Goal: Transaction & Acquisition: Purchase product/service

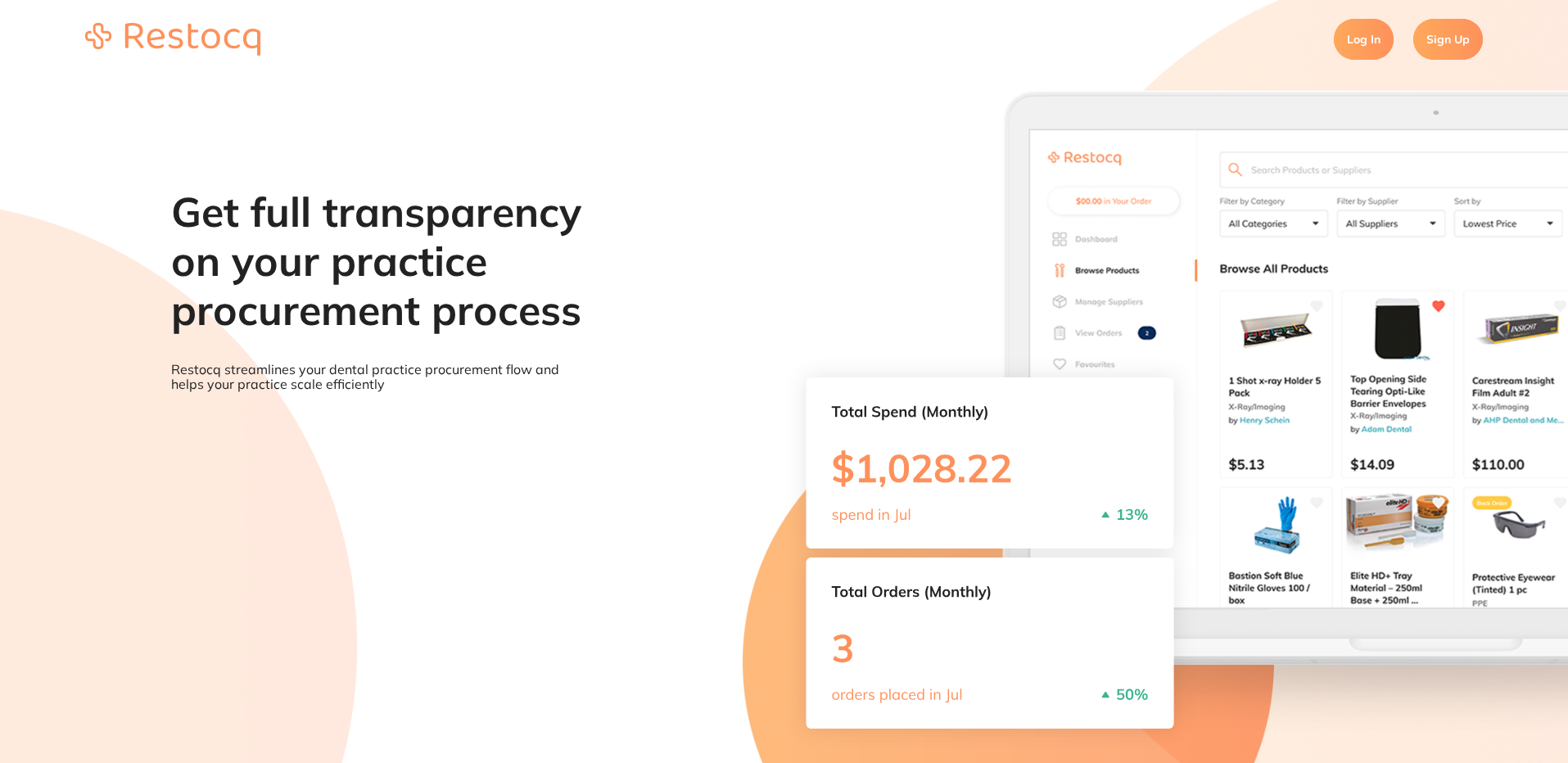
click at [1370, 50] on link "Log In" at bounding box center [1363, 39] width 60 height 41
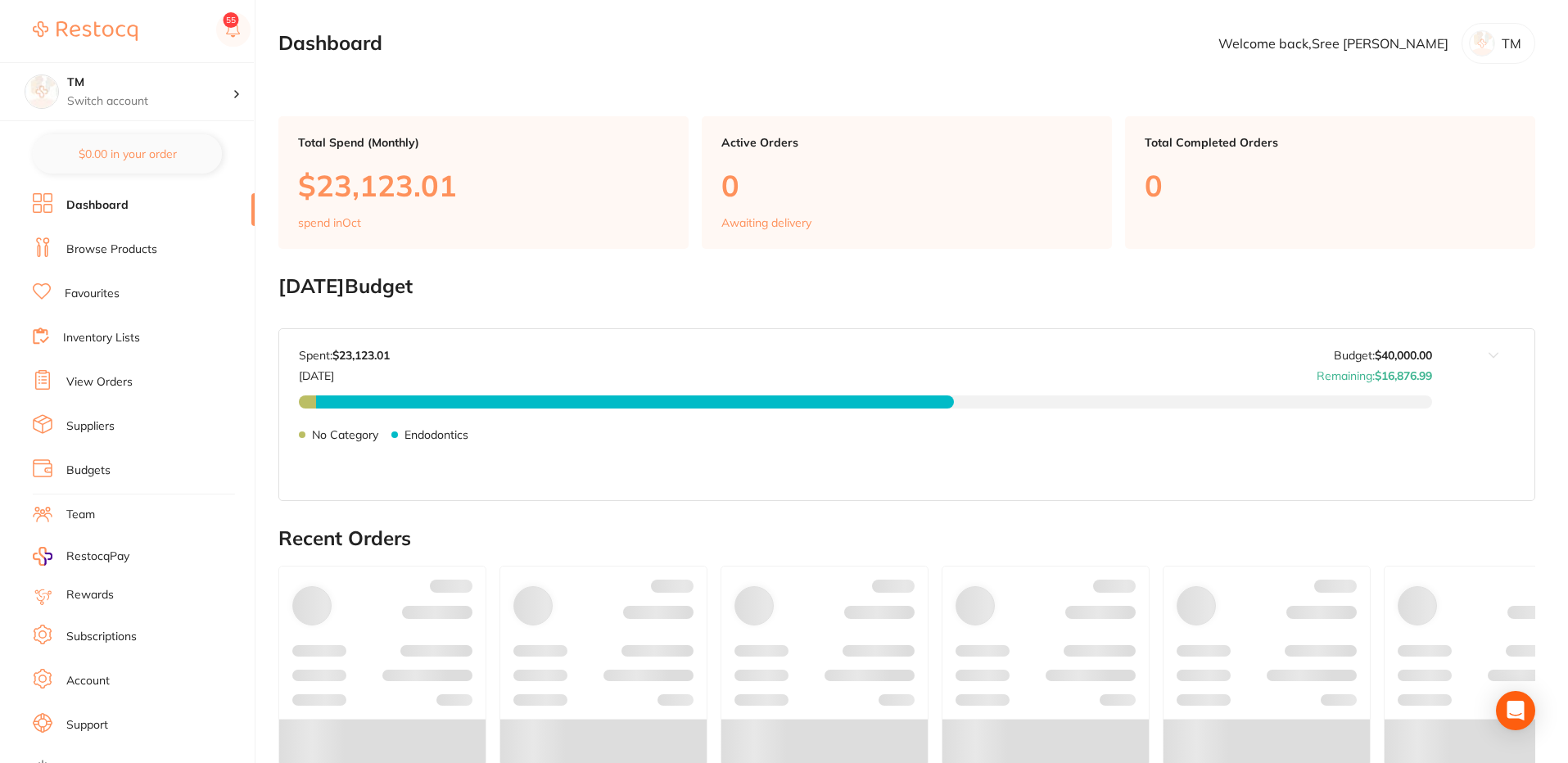
click at [93, 251] on link "Browse Products" at bounding box center [112, 249] width 91 height 16
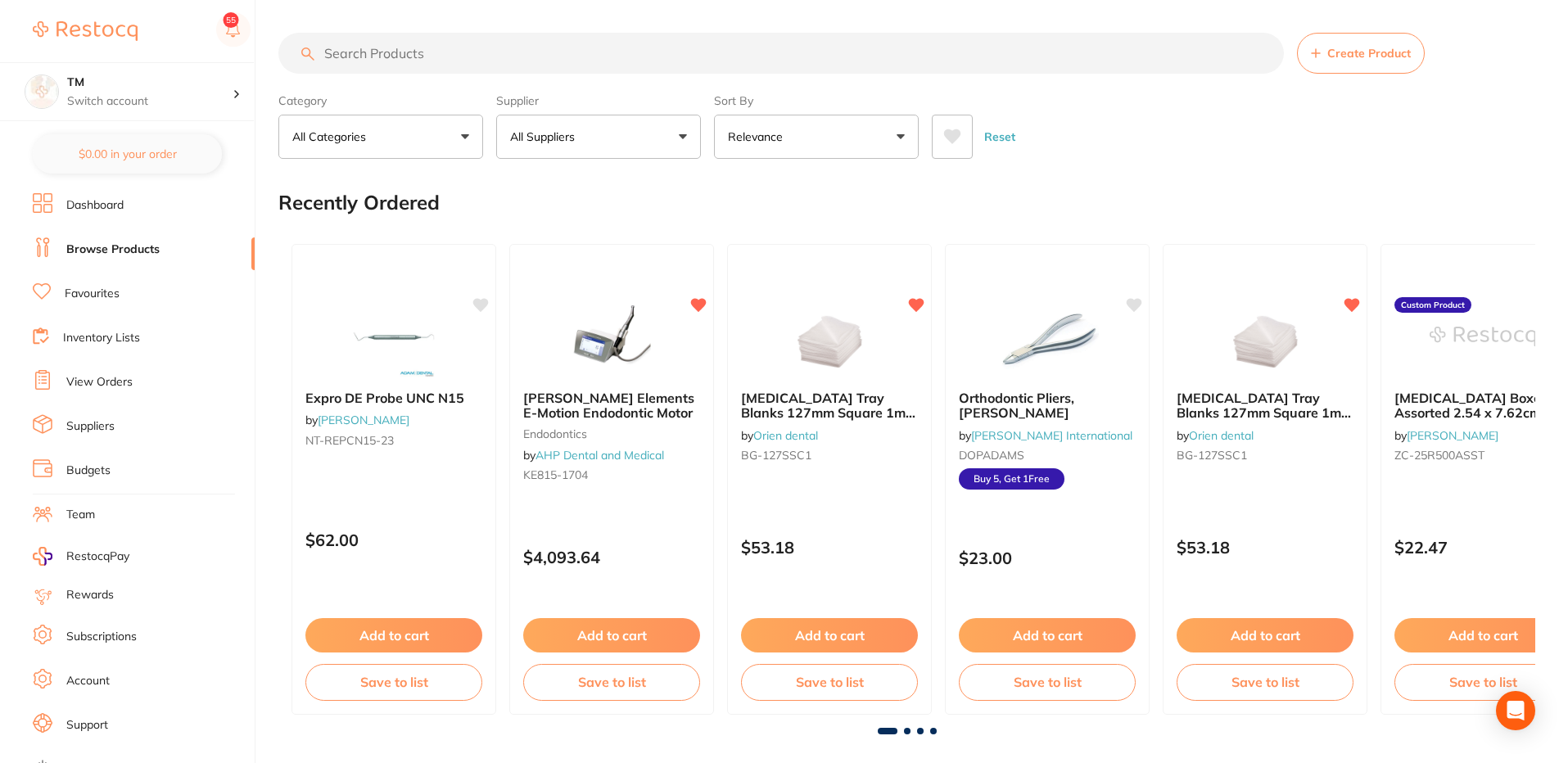
click at [570, 126] on button "All Suppliers" at bounding box center [599, 137] width 205 height 45
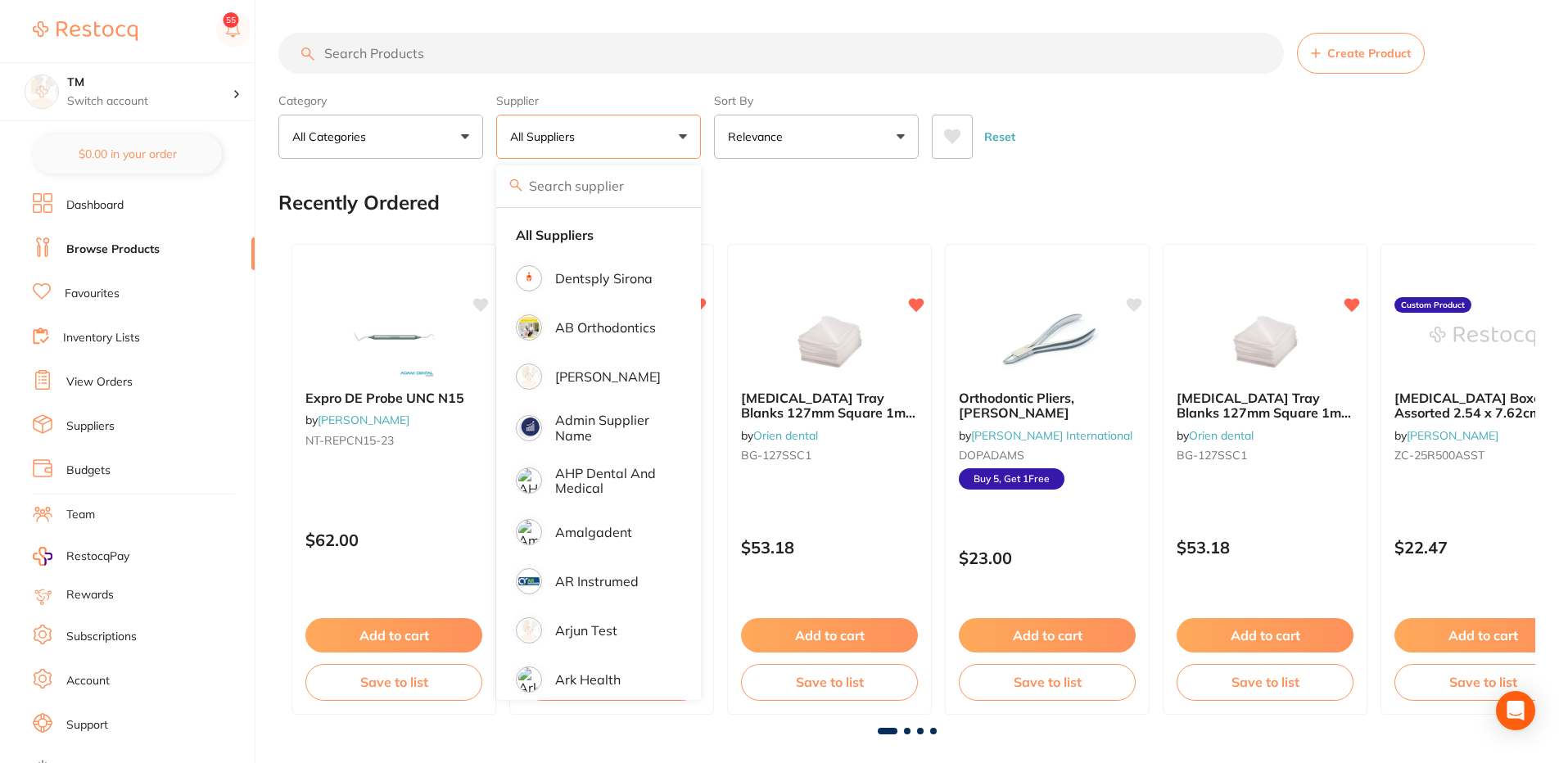
click at [1138, 142] on div "Reset" at bounding box center [1226, 130] width 590 height 57
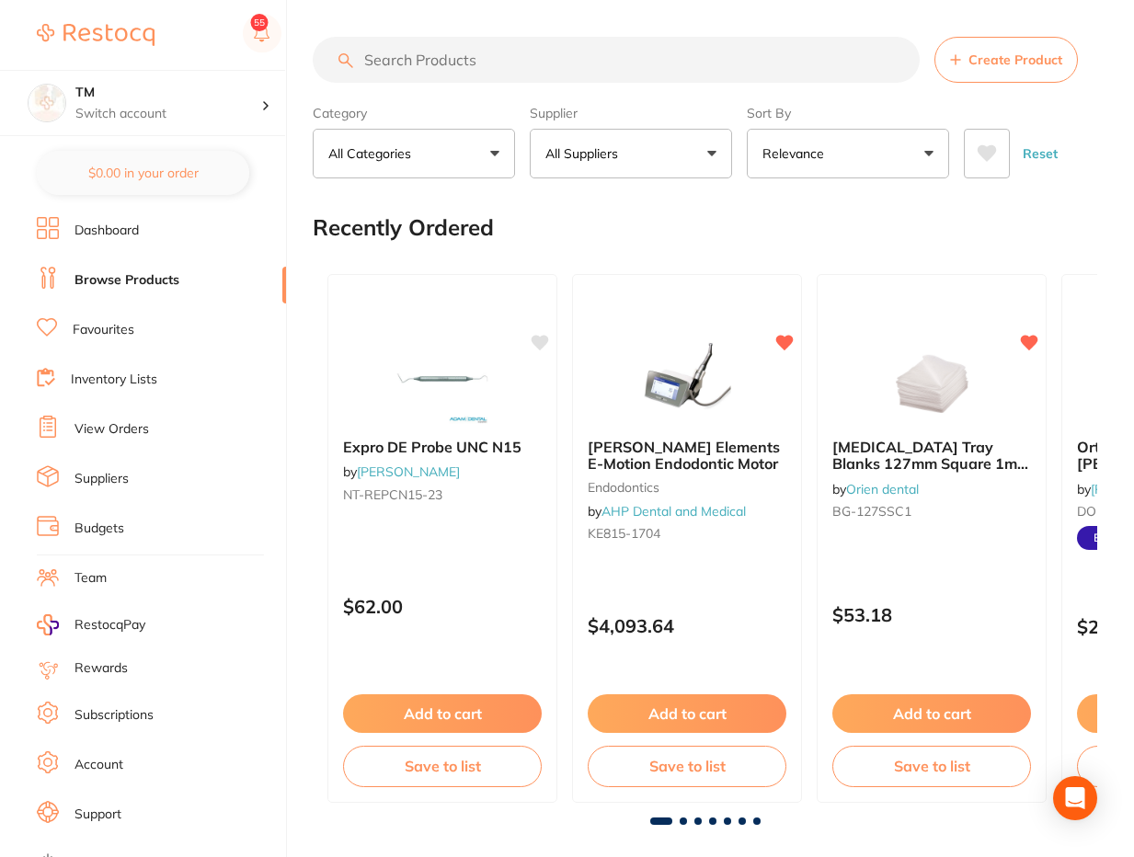
click at [619, 150] on p "All Suppliers" at bounding box center [586, 153] width 80 height 18
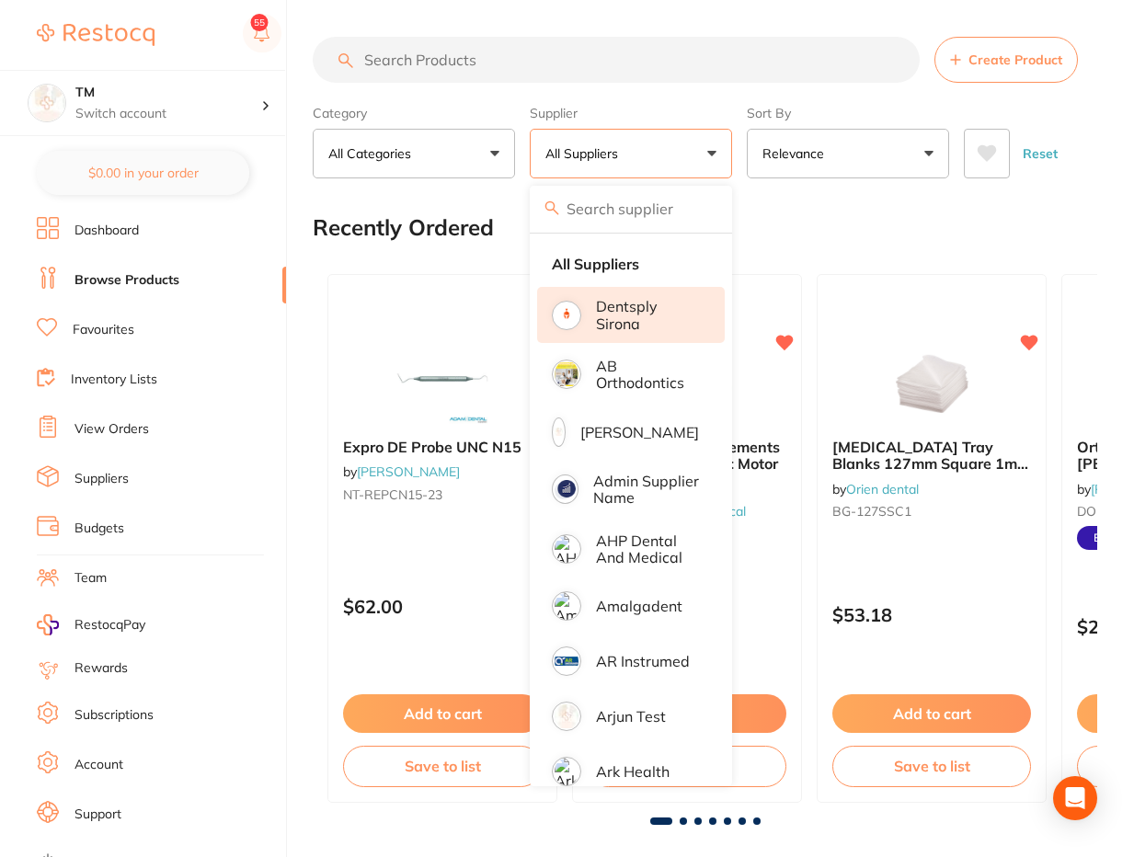
click at [644, 301] on p "Dentsply Sirona" at bounding box center [647, 315] width 103 height 34
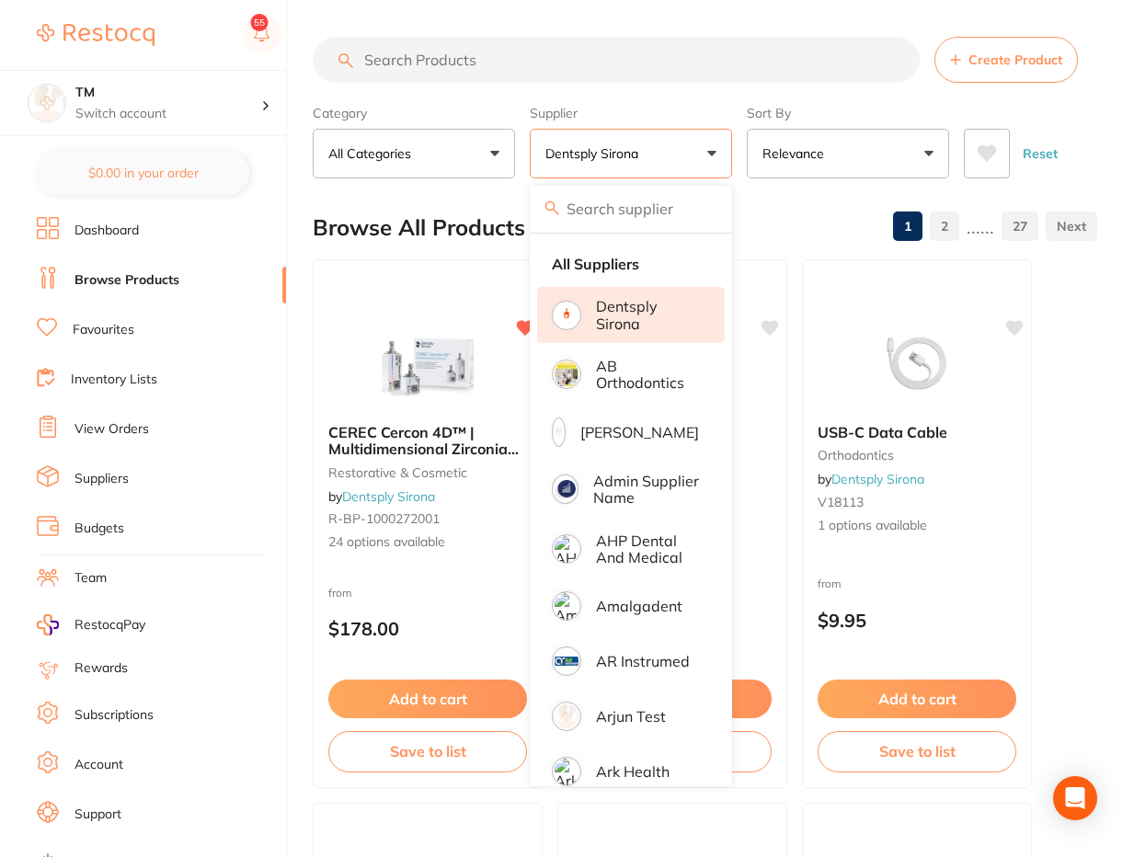
click at [1058, 100] on div "Category All Categories All Categories endodontics equipment implants infection…" at bounding box center [705, 138] width 785 height 81
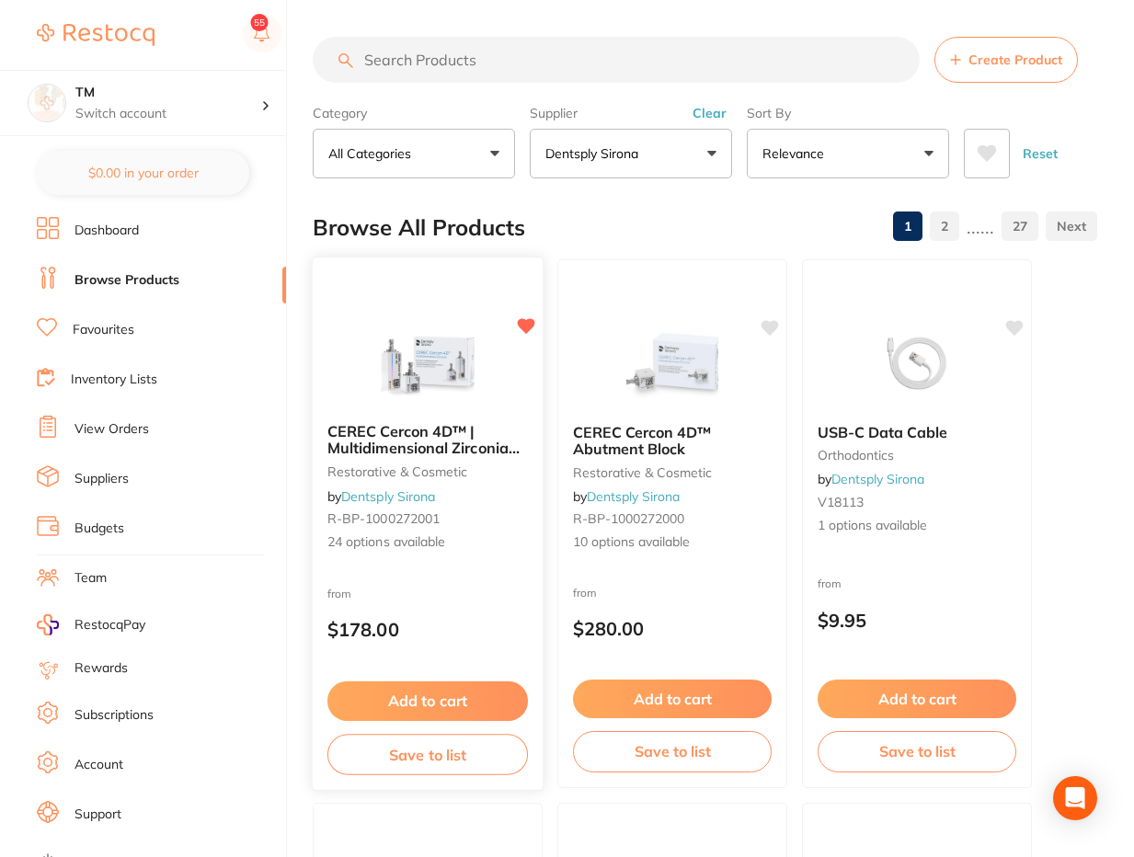
click at [427, 608] on div "from $178.00" at bounding box center [428, 616] width 230 height 66
